Goal: Information Seeking & Learning: Understand process/instructions

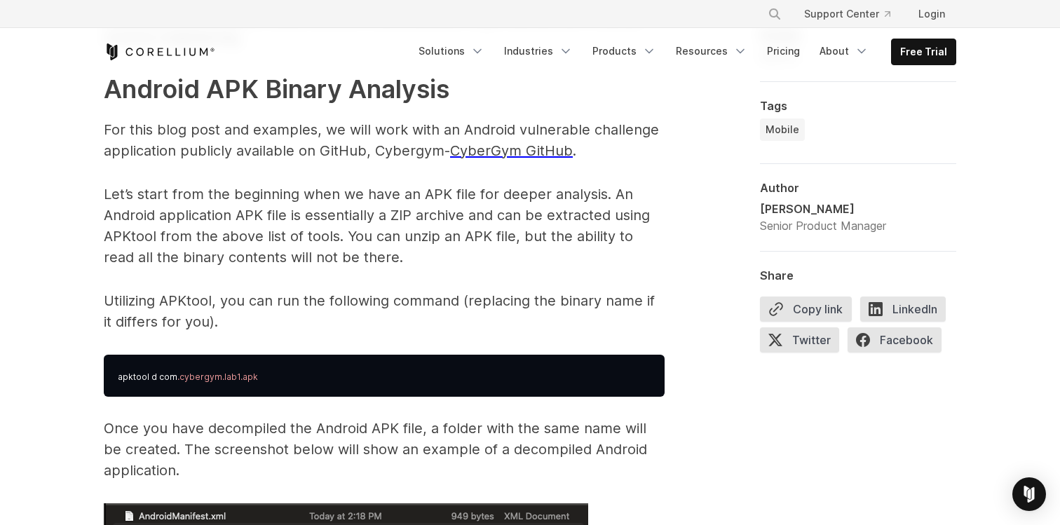
scroll to position [2058, 0]
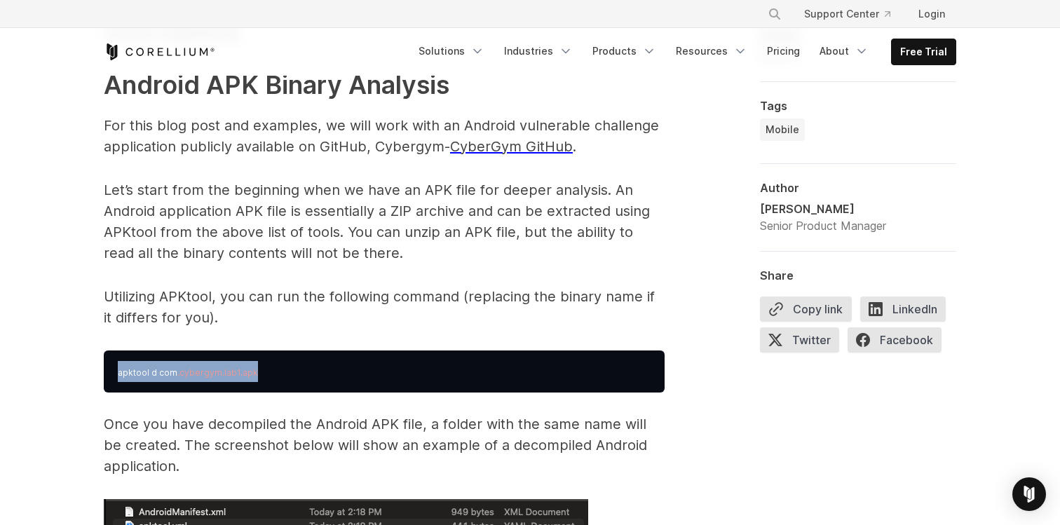
drag, startPoint x: 115, startPoint y: 378, endPoint x: 287, endPoint y: 378, distance: 171.7
click at [287, 378] on pre "apktool d com .cybergym.lab1.apk" at bounding box center [384, 371] width 561 height 42
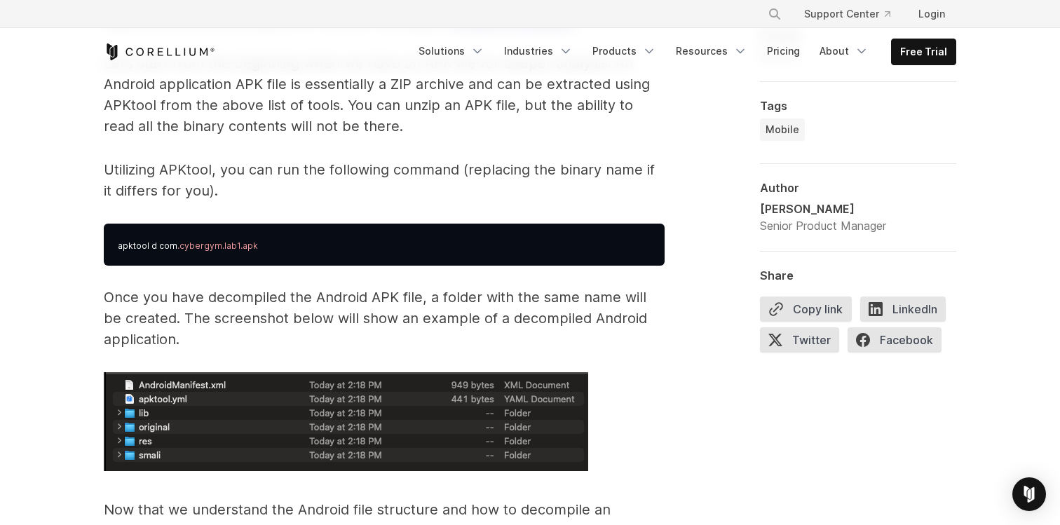
scroll to position [2186, 0]
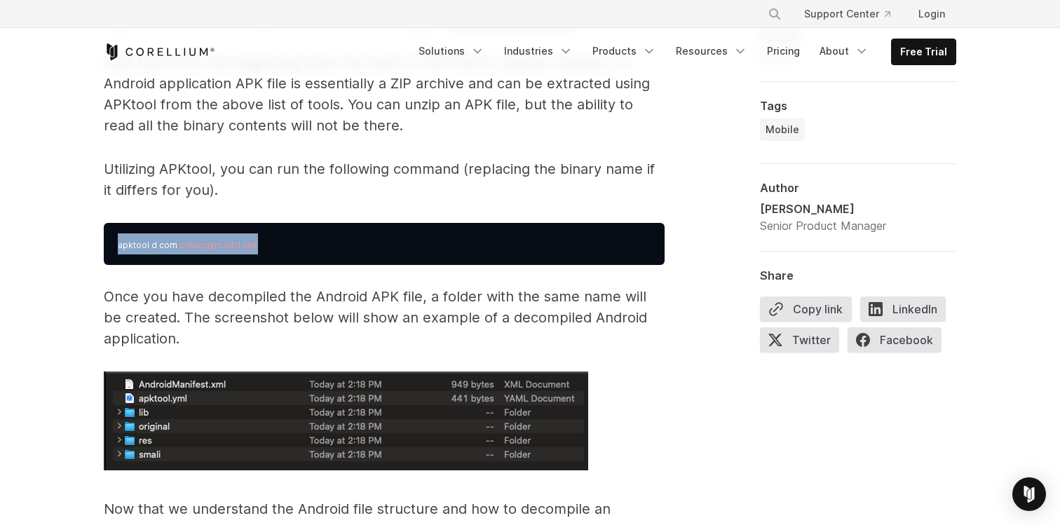
drag, startPoint x: 106, startPoint y: 245, endPoint x: 267, endPoint y: 242, distance: 161.2
click at [267, 242] on pre "apktool d com .cybergym.lab1.apk" at bounding box center [384, 244] width 561 height 42
copy pre "apktool d com .cybergym.lab1.apk"
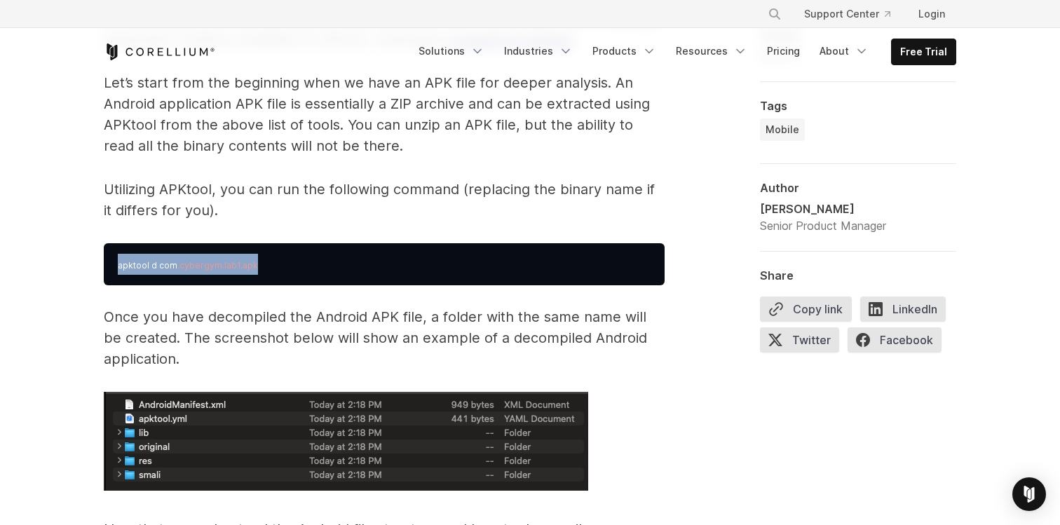
scroll to position [2147, 0]
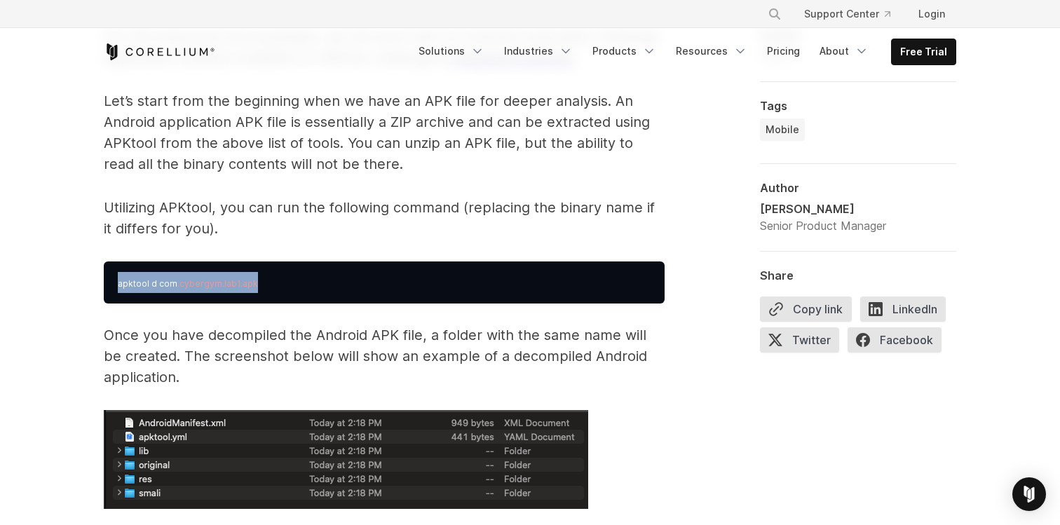
click at [398, 290] on pre "apktool d com .cybergym.lab1.apk" at bounding box center [384, 282] width 561 height 42
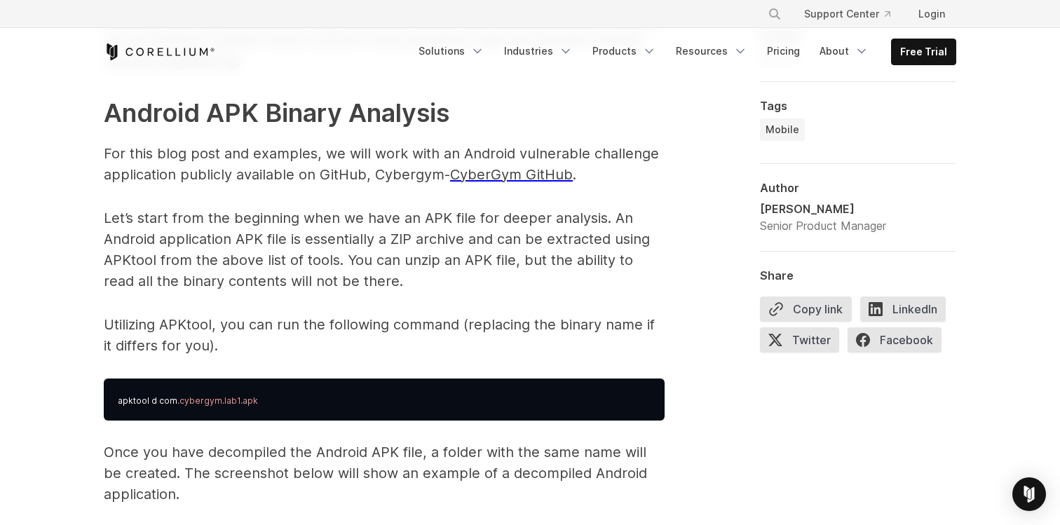
scroll to position [2027, 0]
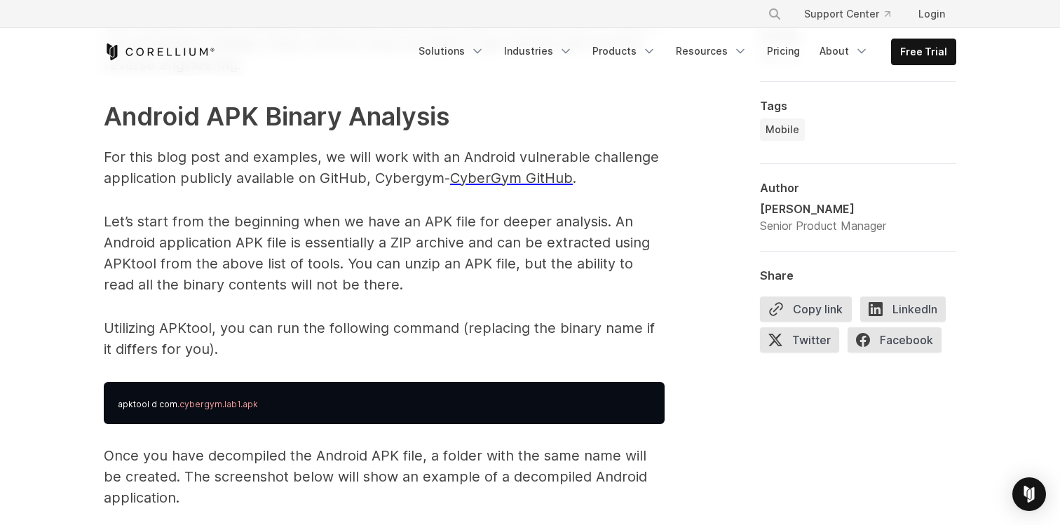
click at [441, 357] on p "Utilizing APKtool, you can run the following command (replacing the binary name…" at bounding box center [384, 338] width 561 height 42
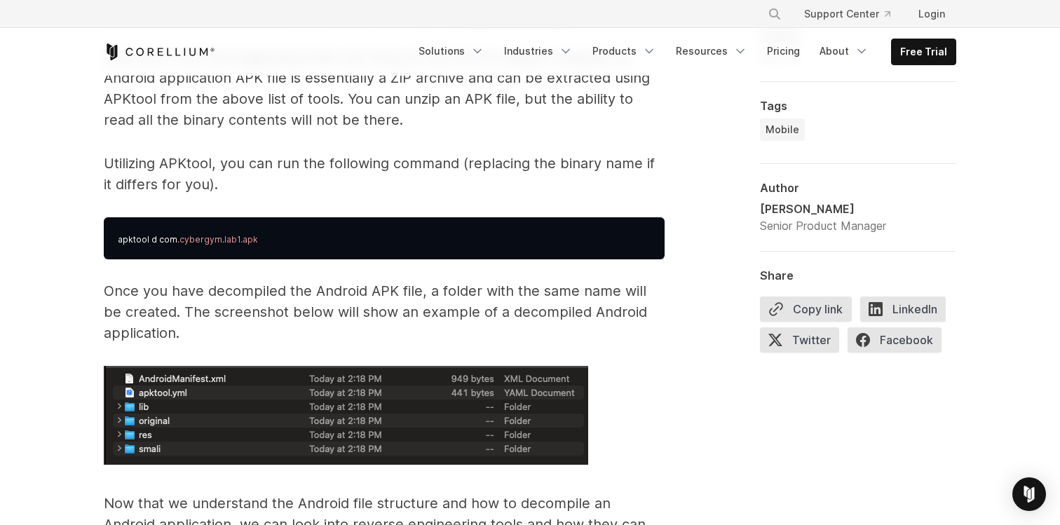
scroll to position [2183, 0]
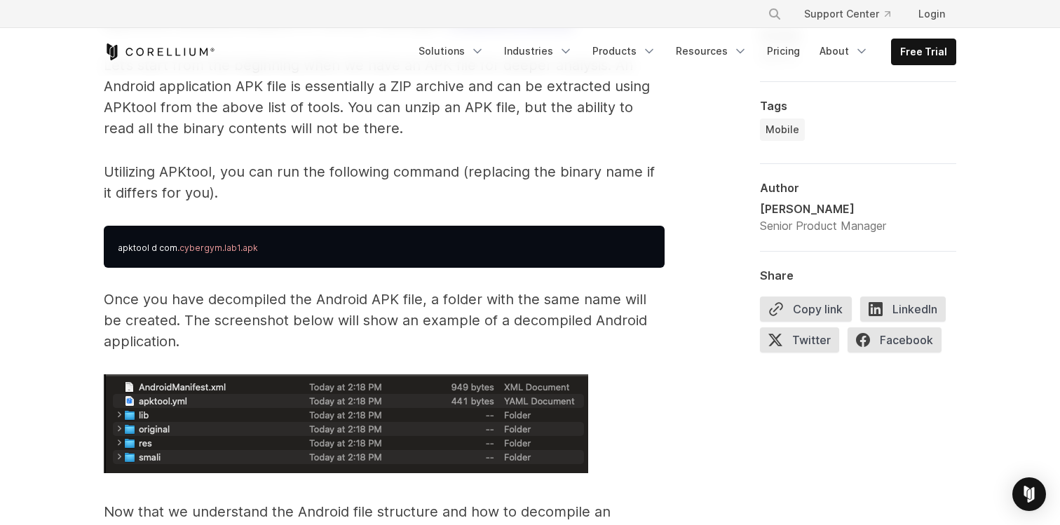
click at [355, 254] on pre "apktool d com .cybergym.lab1.apk" at bounding box center [384, 247] width 561 height 42
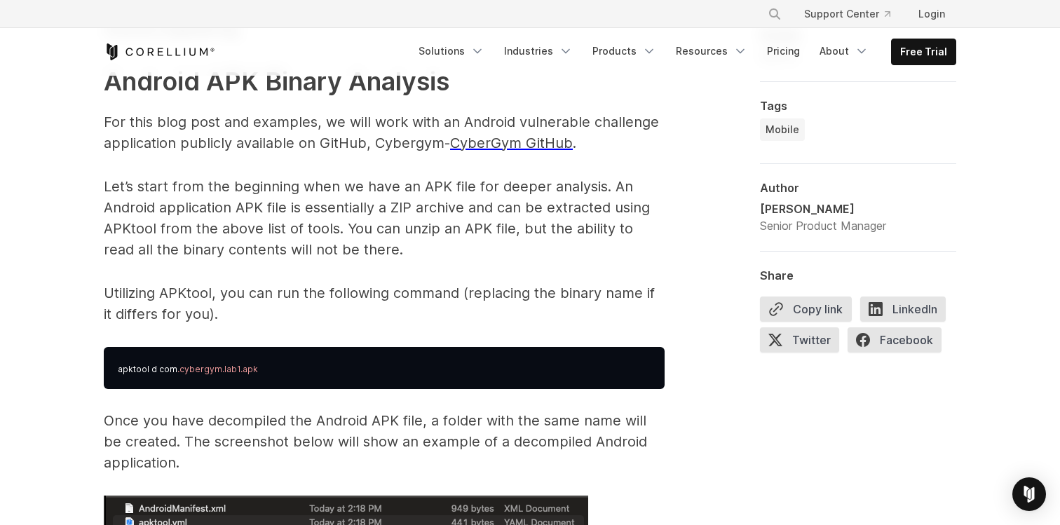
scroll to position [2053, 0]
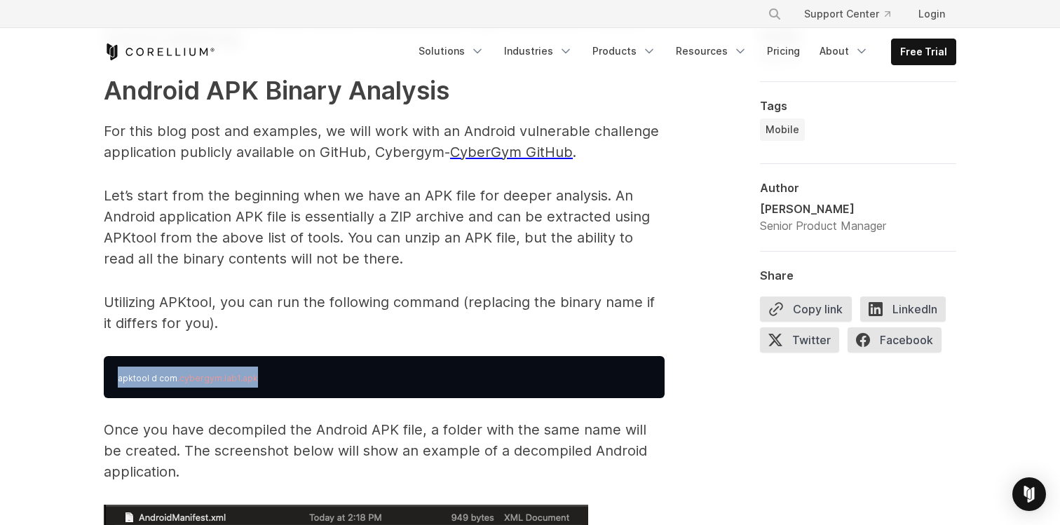
drag, startPoint x: 251, startPoint y: 381, endPoint x: 107, endPoint y: 383, distance: 144.4
click at [107, 383] on pre "apktool d com .cybergym.lab1.apk" at bounding box center [384, 377] width 561 height 42
copy pre "apktool d com .cybergym.lab1.apk"
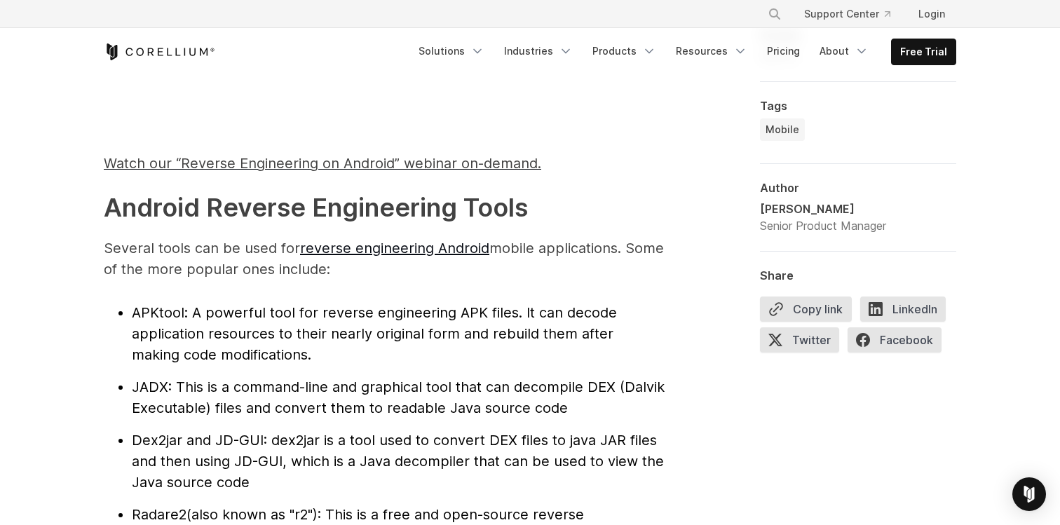
scroll to position [1360, 0]
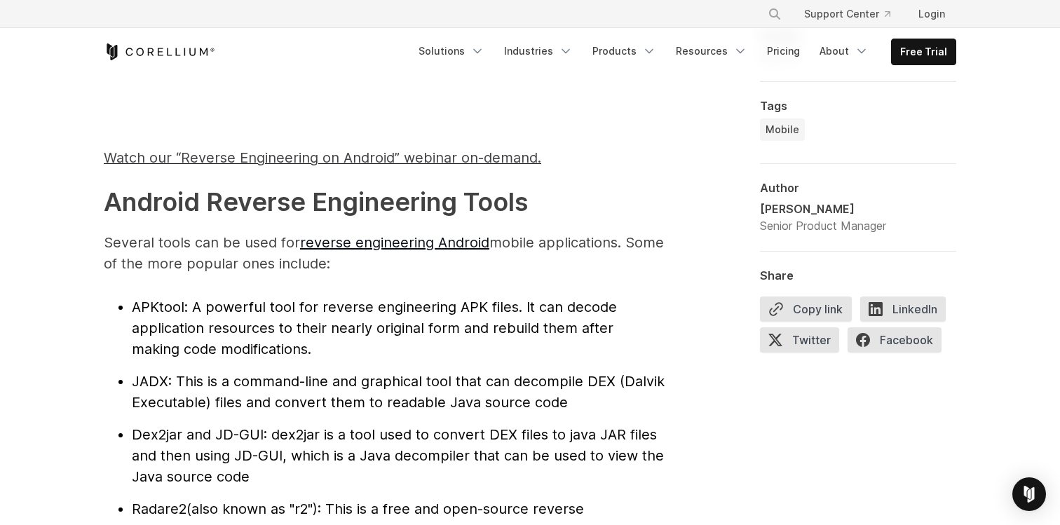
click at [151, 383] on span "JADX" at bounding box center [150, 381] width 36 height 17
copy span "JADX"
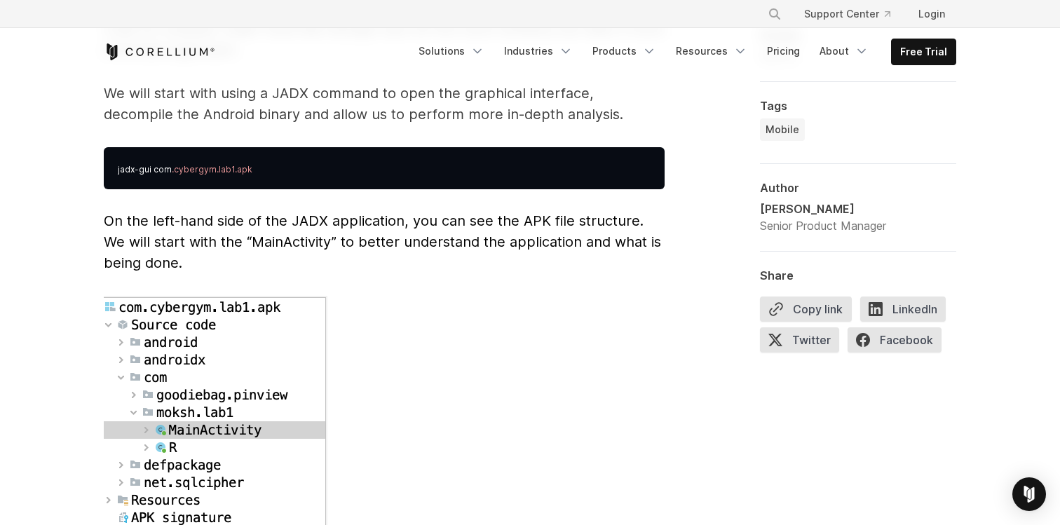
scroll to position [3738, 0]
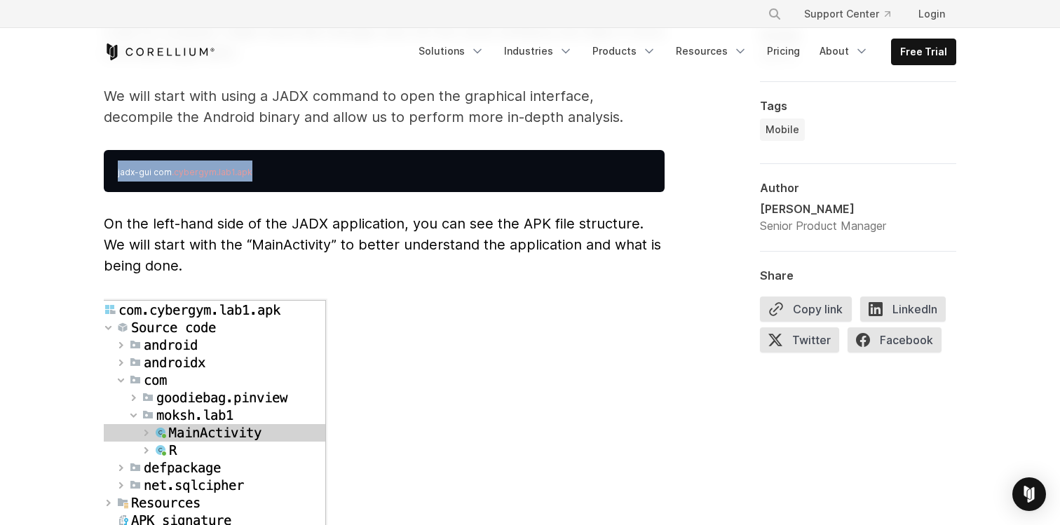
drag, startPoint x: 255, startPoint y: 152, endPoint x: 114, endPoint y: 157, distance: 141.0
click at [114, 157] on pre "jadx-gui com .cybergym.lab1.apk" at bounding box center [384, 171] width 561 height 42
copy pre "jadx-gui com .cybergym.lab1.apk"
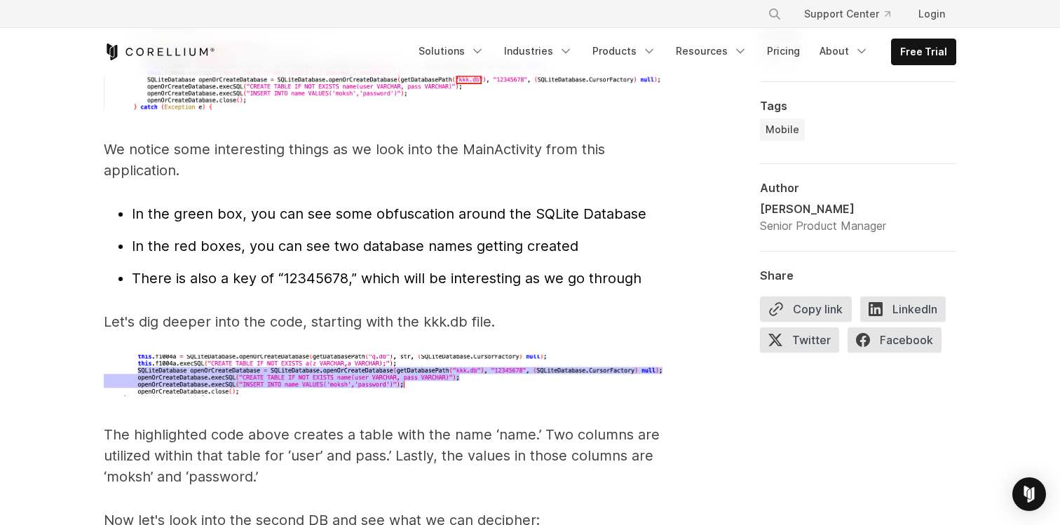
scroll to position [4457, 0]
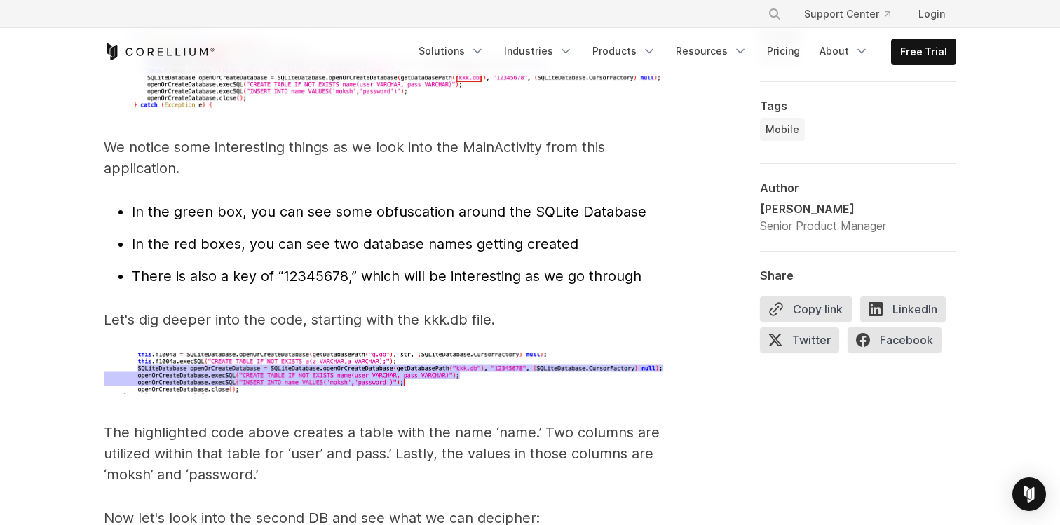
click at [482, 358] on img at bounding box center [384, 373] width 561 height 41
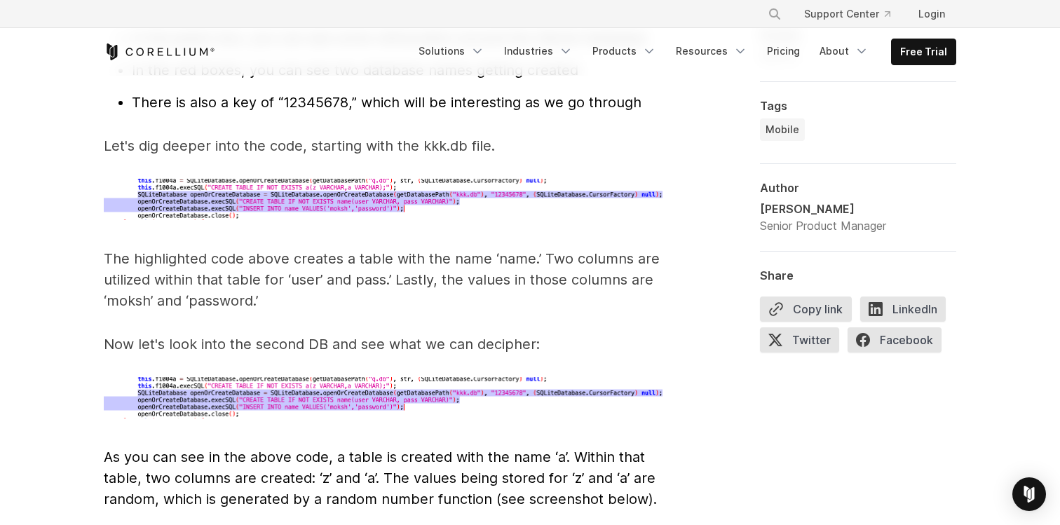
scroll to position [4628, 0]
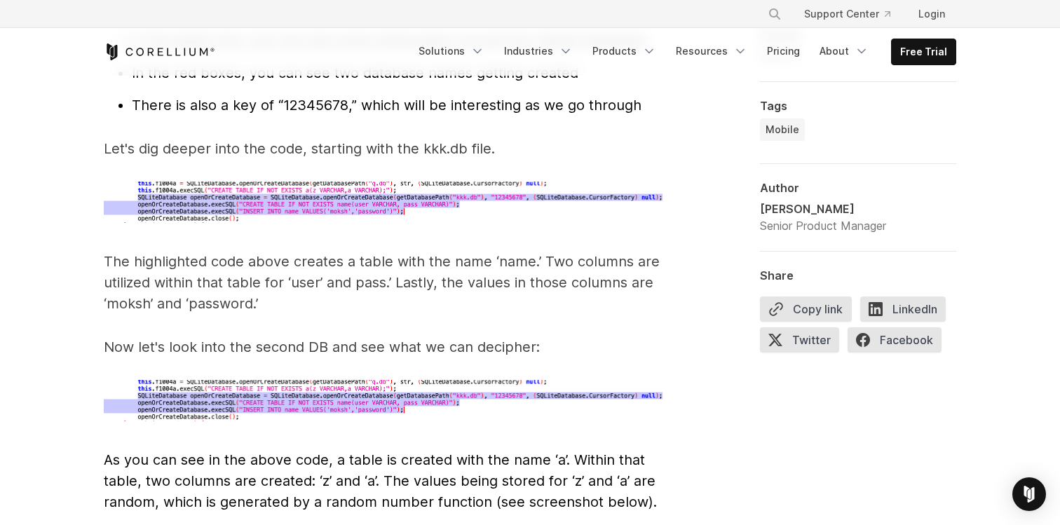
click at [483, 193] on img at bounding box center [384, 202] width 561 height 41
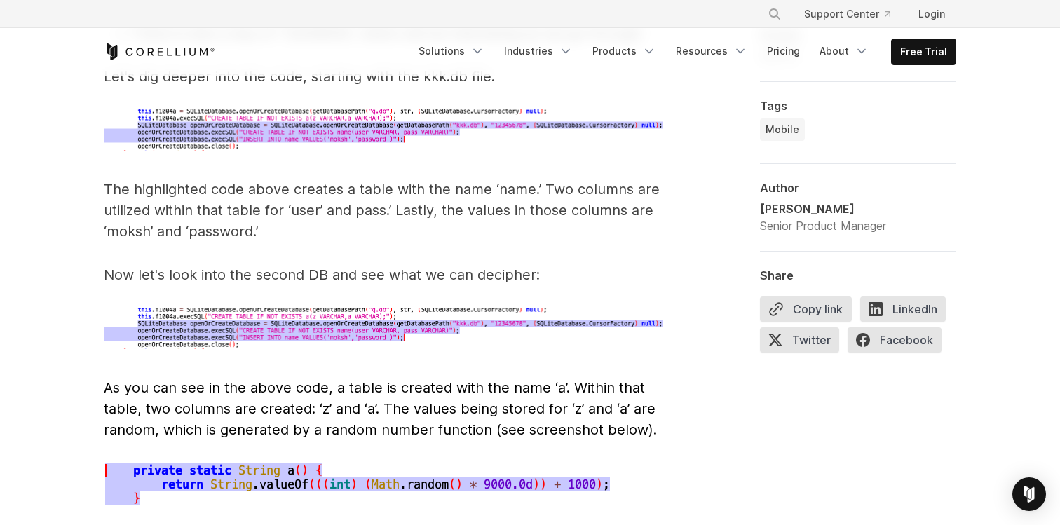
scroll to position [4700, 0]
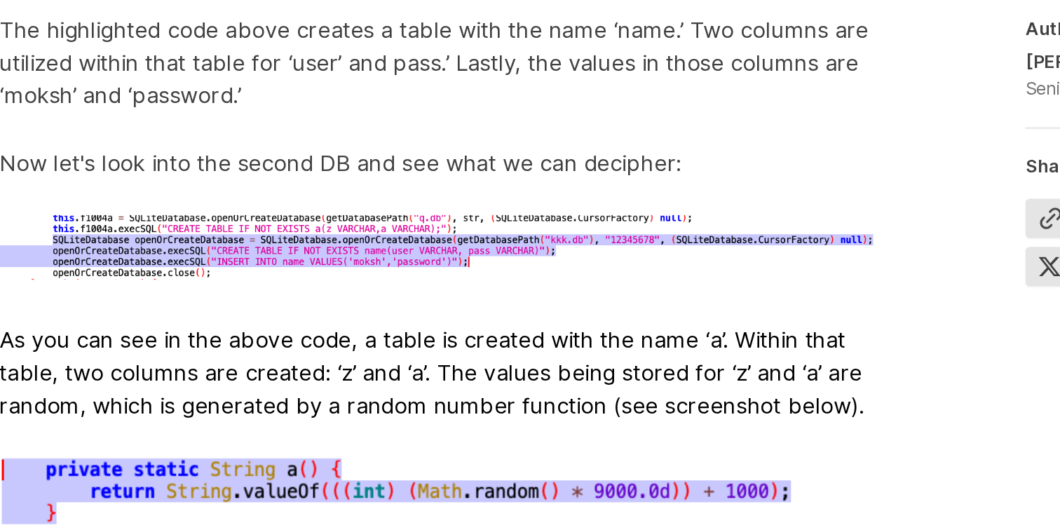
click at [382, 394] on span "As you can see in the above code, a table is created with the name ‘a’. Within …" at bounding box center [380, 407] width 553 height 59
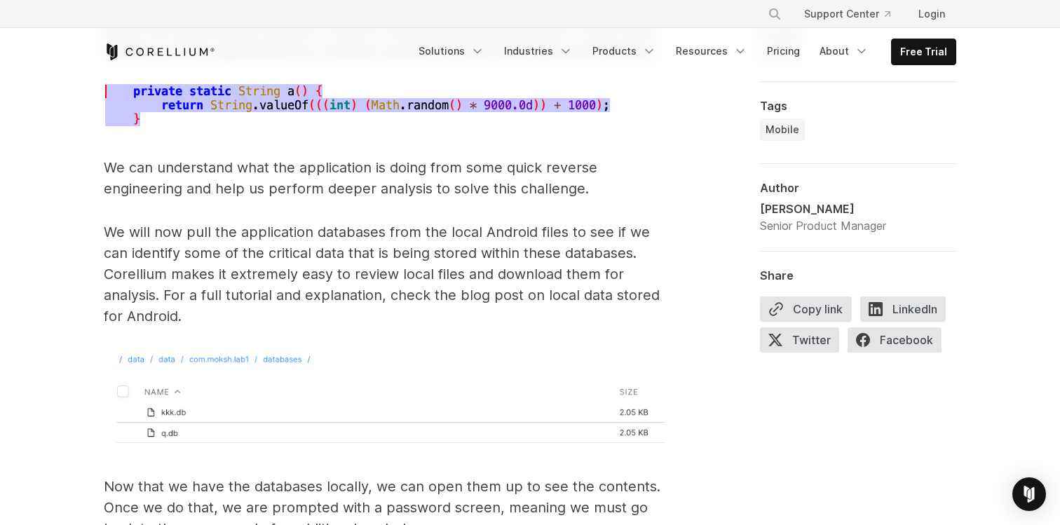
scroll to position [5066, 0]
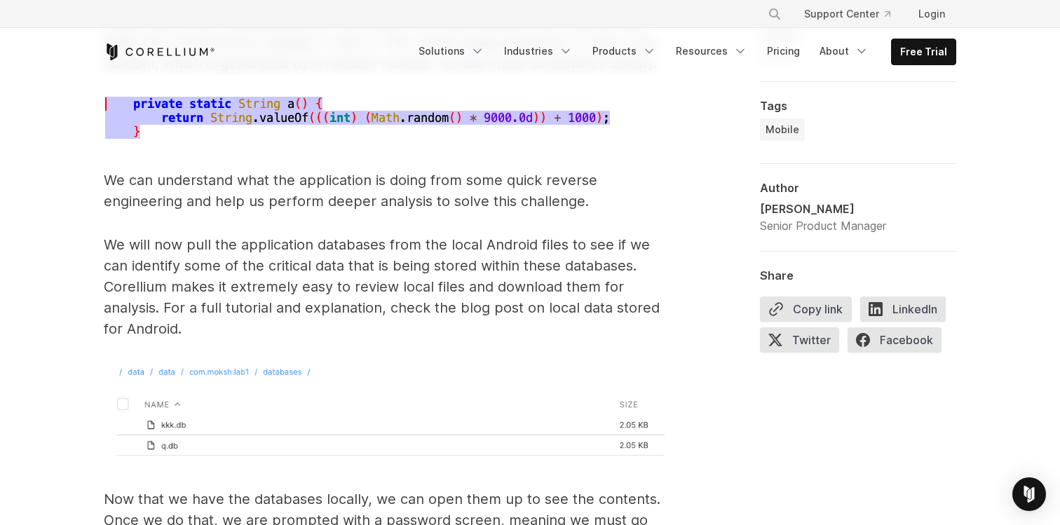
click at [292, 362] on img at bounding box center [384, 411] width 561 height 98
click at [235, 362] on img at bounding box center [384, 411] width 561 height 98
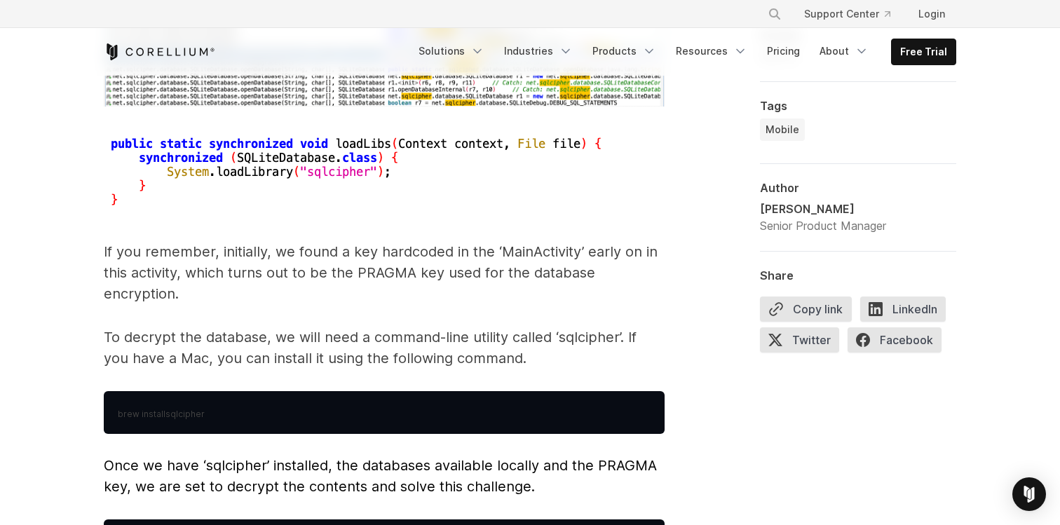
scroll to position [6169, 0]
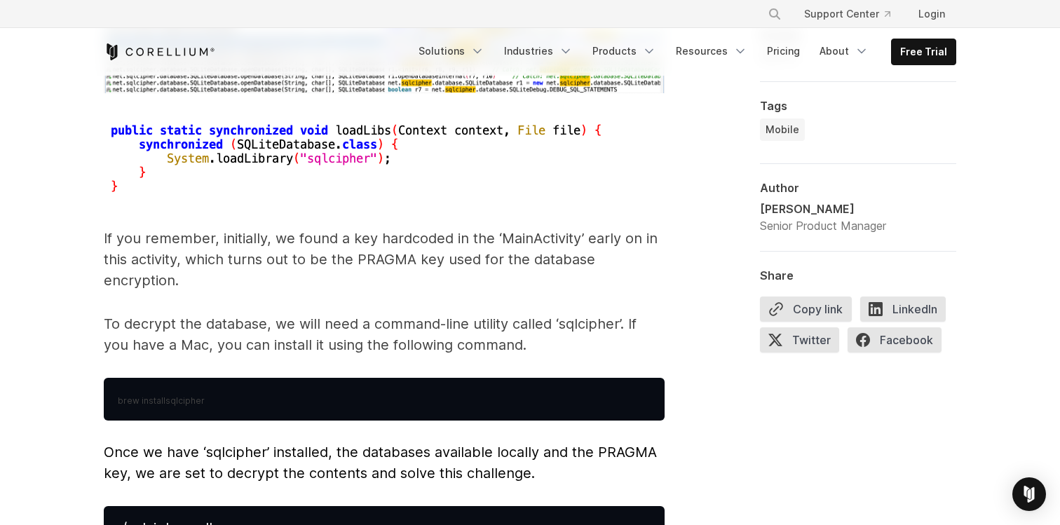
click at [180, 395] on span "sqlcipher" at bounding box center [184, 400] width 39 height 11
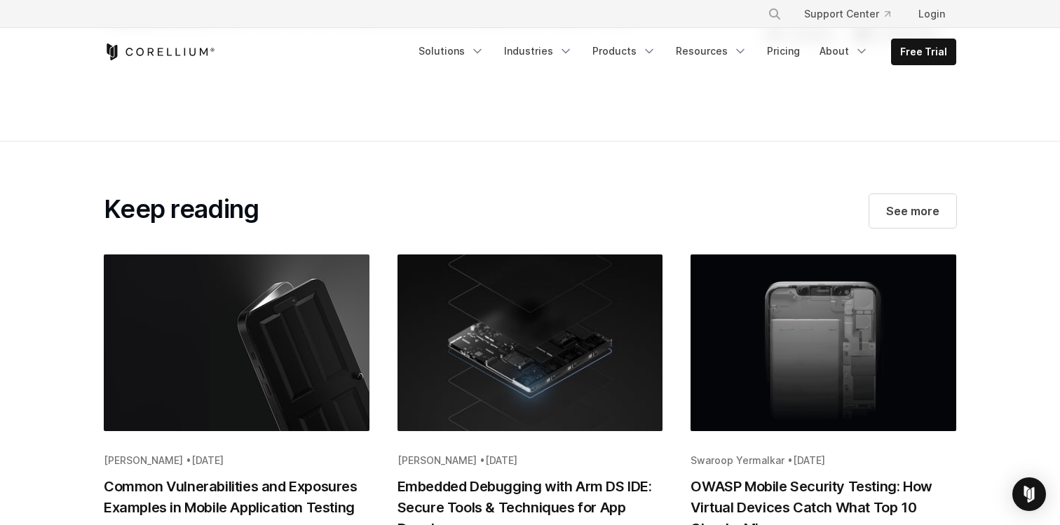
scroll to position [7220, 0]
